Goal: Task Accomplishment & Management: Manage account settings

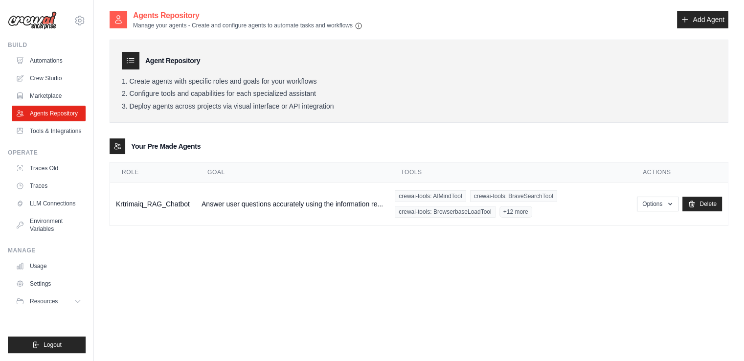
click at [35, 24] on img at bounding box center [32, 20] width 49 height 19
click at [50, 111] on link "Agents Repository" at bounding box center [50, 114] width 74 height 16
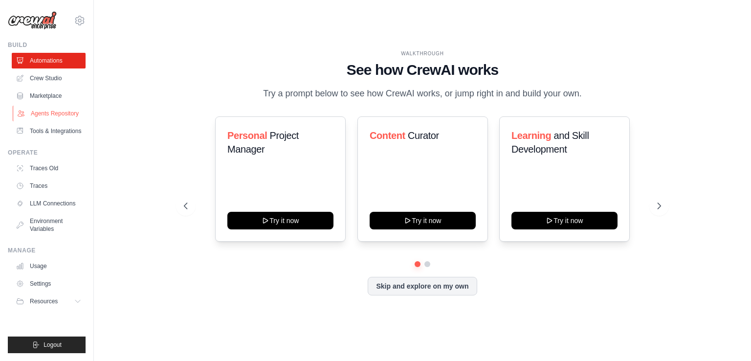
click at [68, 114] on link "Agents Repository" at bounding box center [50, 114] width 74 height 16
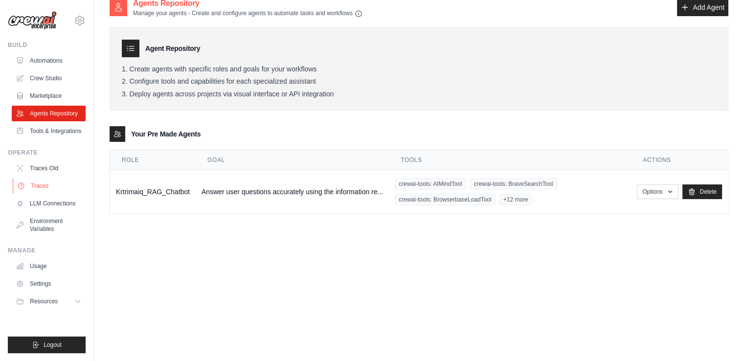
scroll to position [20, 0]
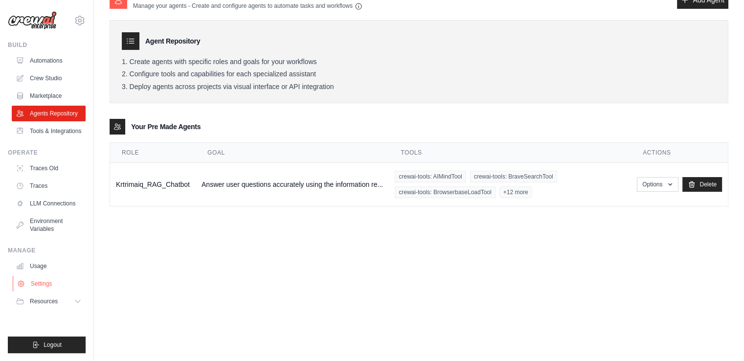
click at [38, 288] on link "Settings" at bounding box center [50, 284] width 74 height 16
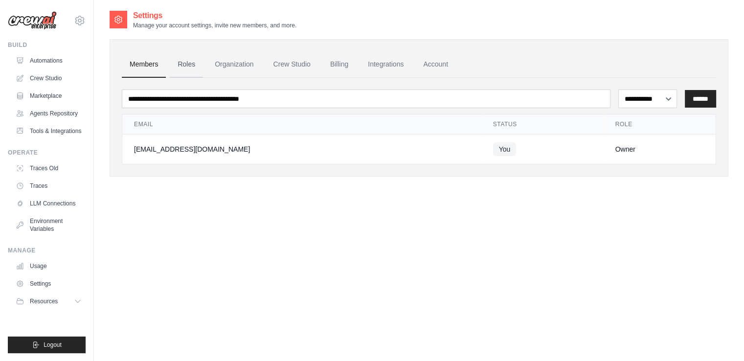
click at [186, 63] on link "Roles" at bounding box center [186, 64] width 33 height 26
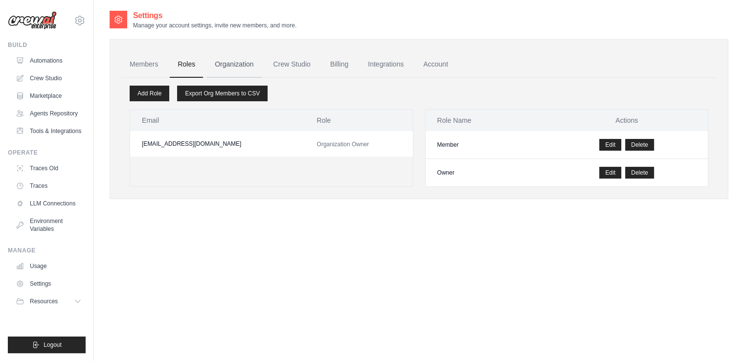
click at [229, 60] on link "Organization" at bounding box center [234, 64] width 54 height 26
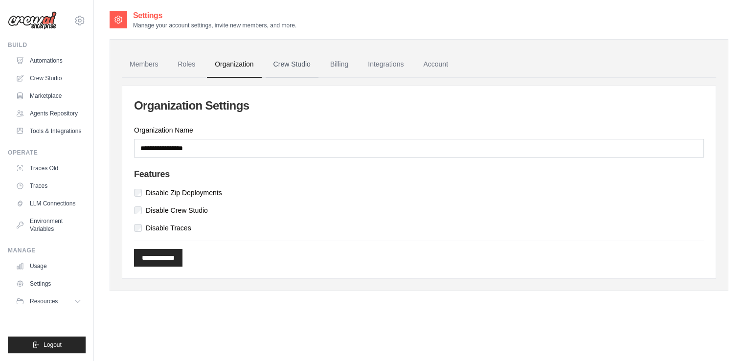
click at [289, 63] on link "Crew Studio" at bounding box center [292, 64] width 53 height 26
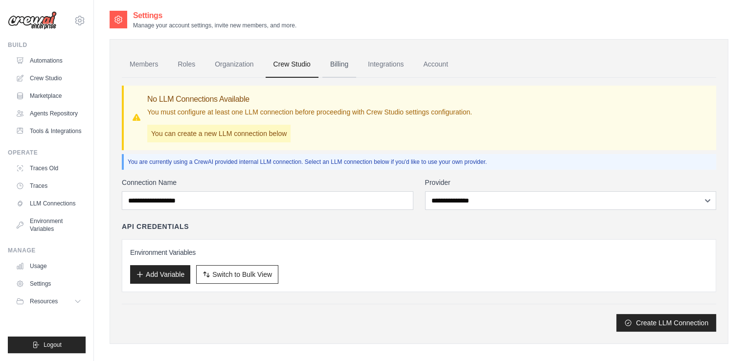
click at [345, 64] on link "Billing" at bounding box center [339, 64] width 34 height 26
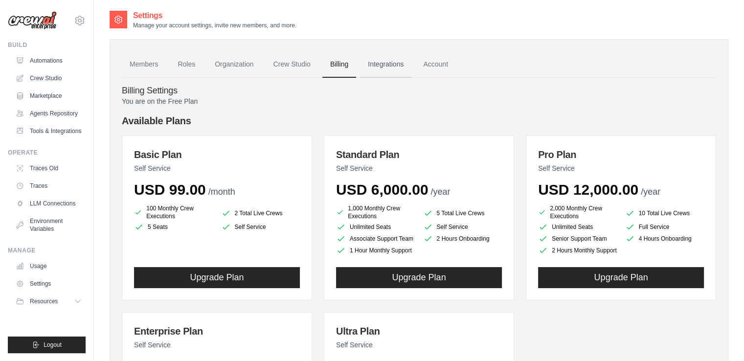
click at [376, 65] on link "Integrations" at bounding box center [385, 64] width 51 height 26
